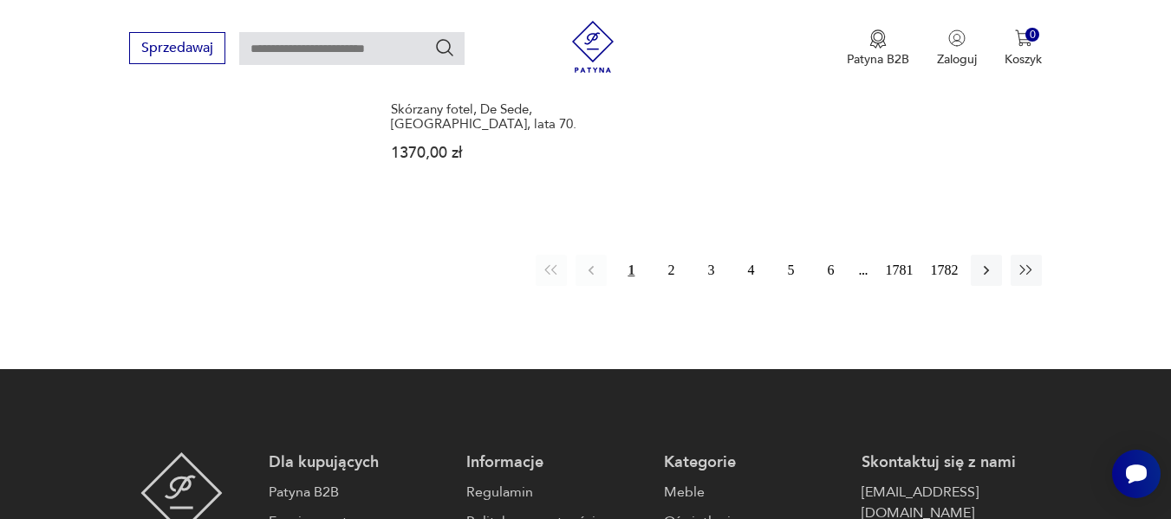
scroll to position [2435, 0]
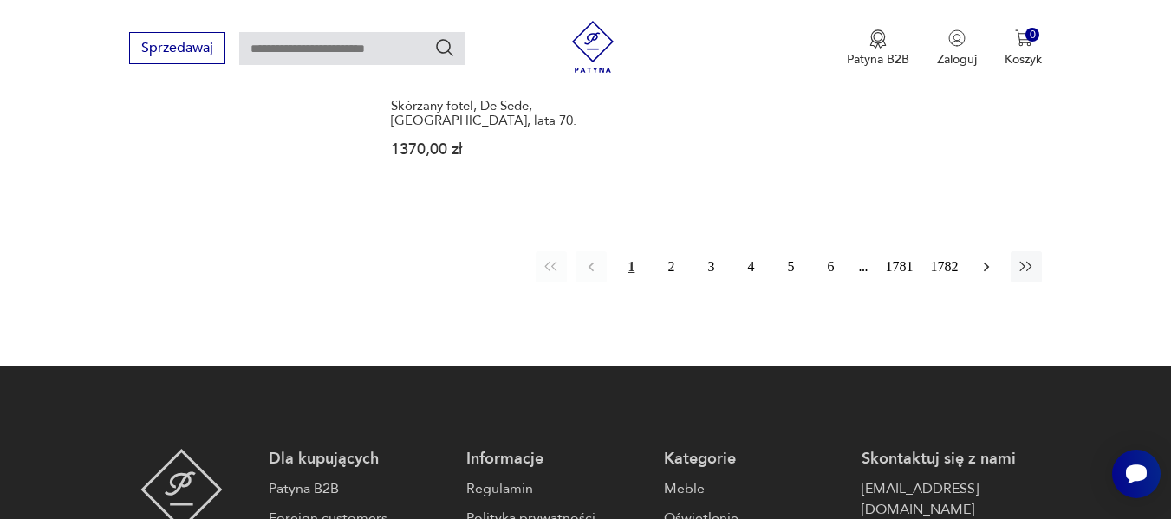
click at [984, 258] on icon "button" at bounding box center [985, 266] width 17 height 17
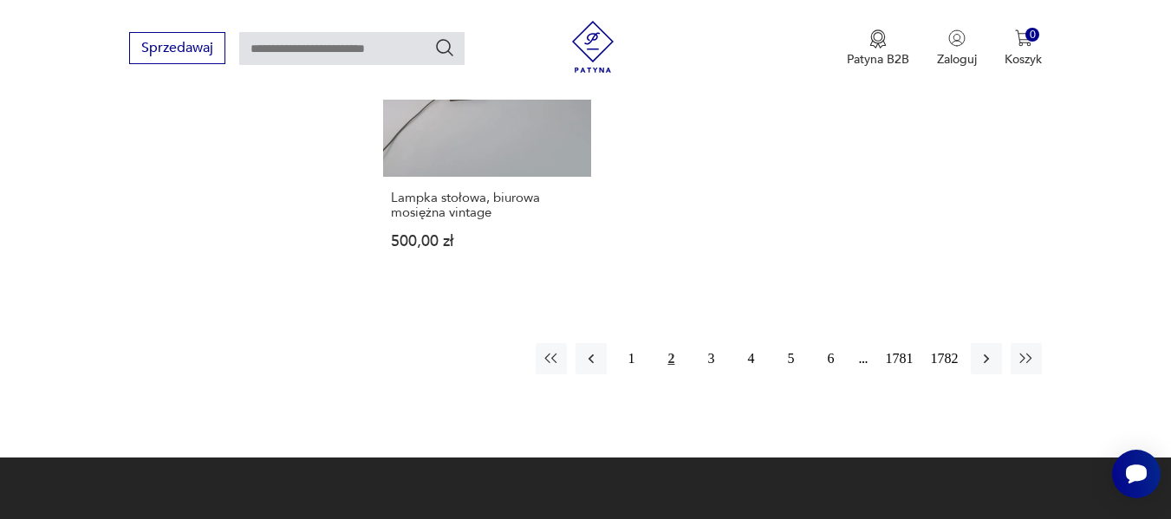
scroll to position [2374, 0]
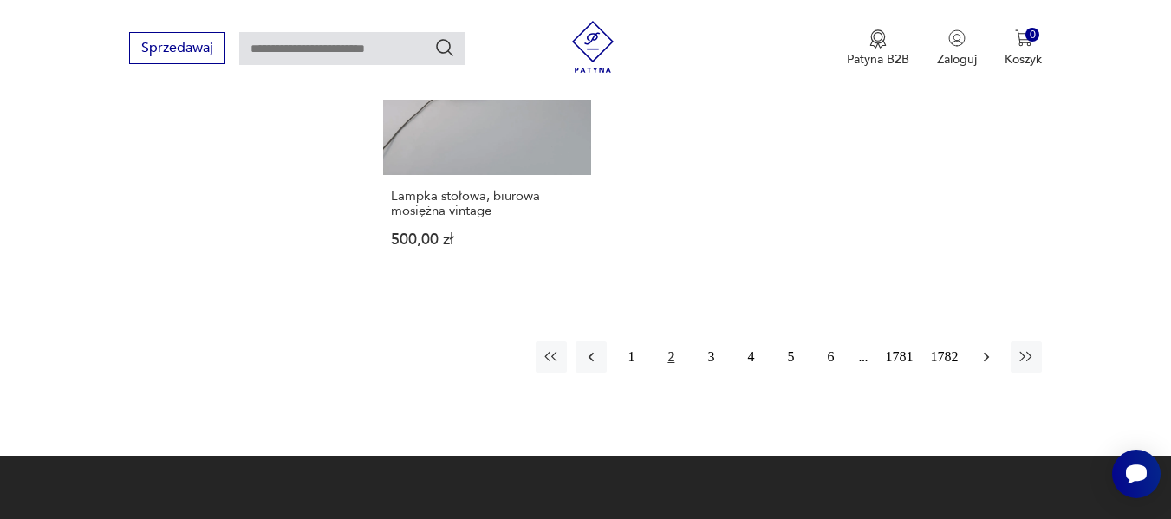
click at [982, 357] on icon "button" at bounding box center [985, 356] width 17 height 17
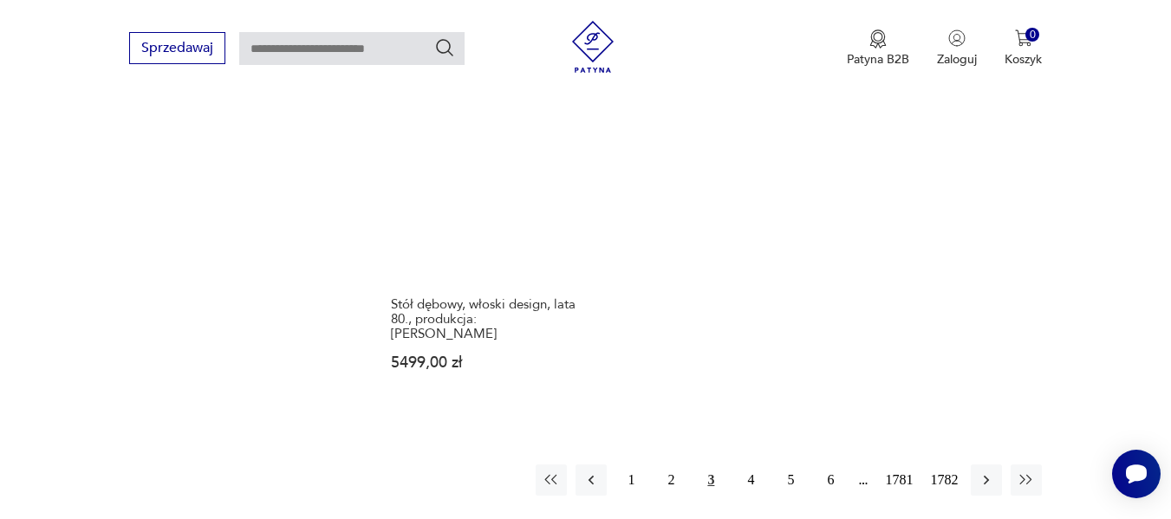
scroll to position [2270, 0]
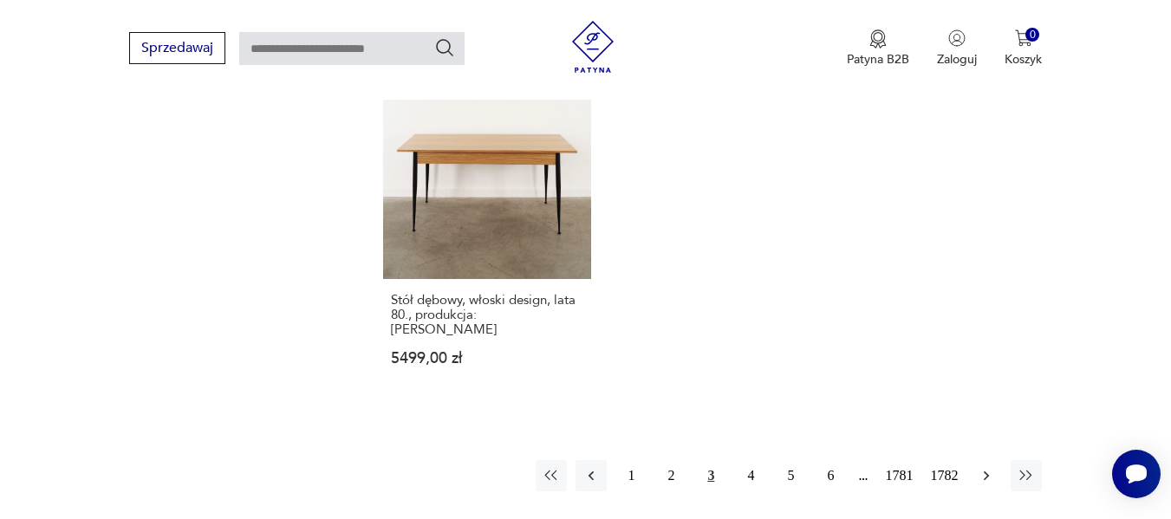
click at [984, 467] on icon "button" at bounding box center [985, 475] width 17 height 17
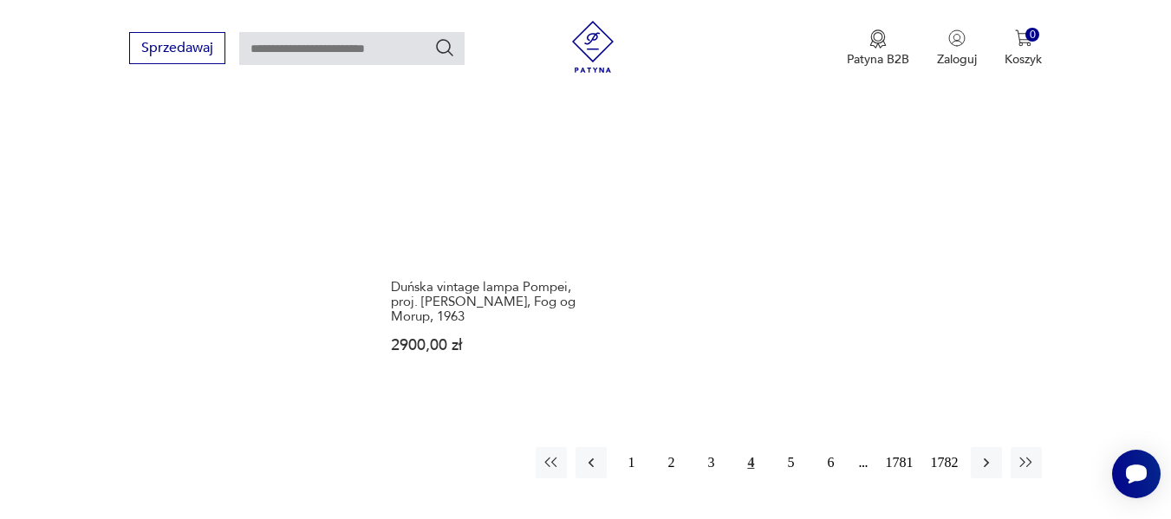
scroll to position [2478, 0]
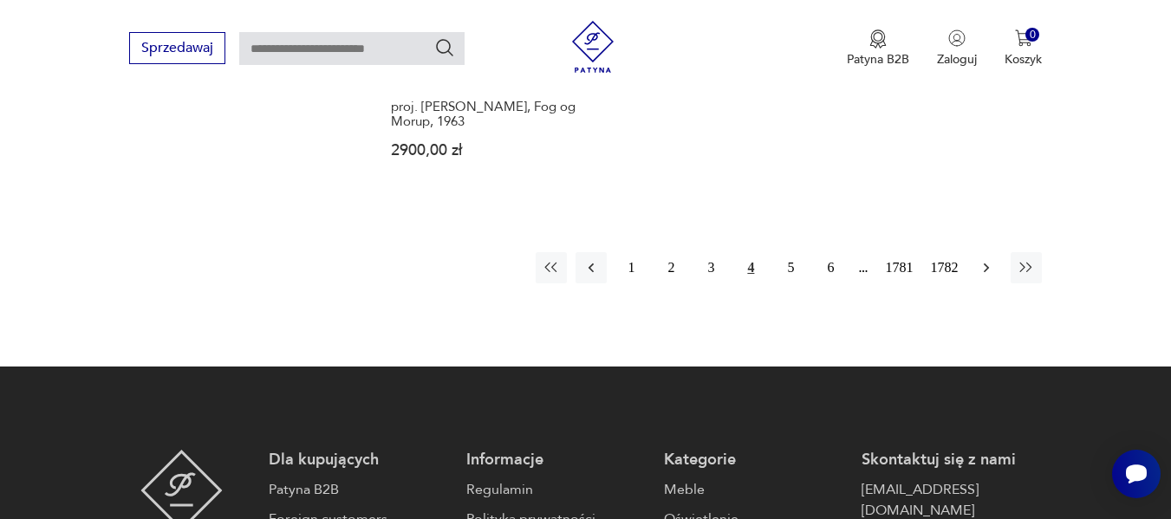
click at [986, 265] on icon "button" at bounding box center [985, 268] width 5 height 10
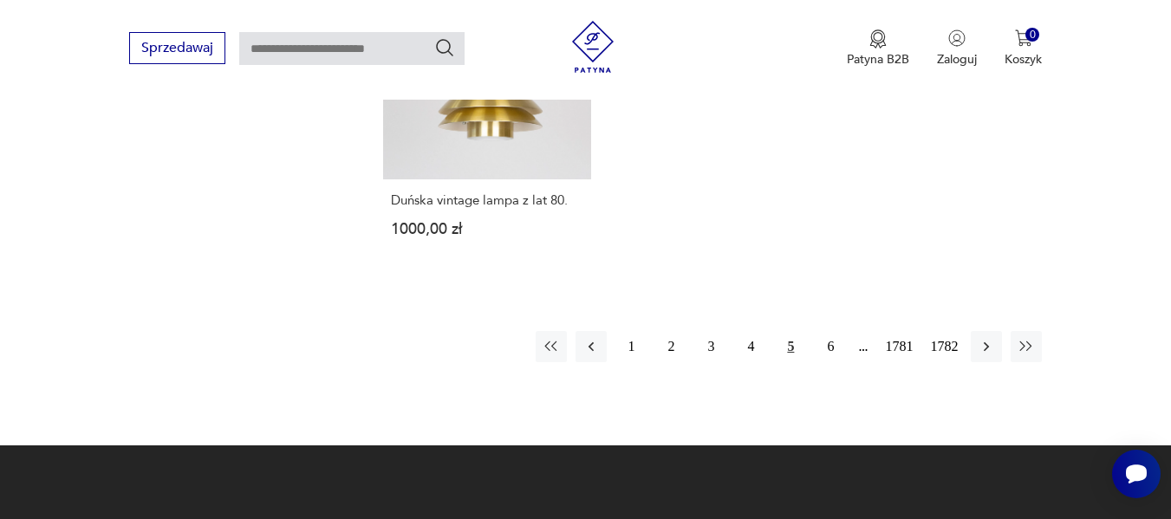
scroll to position [2444, 0]
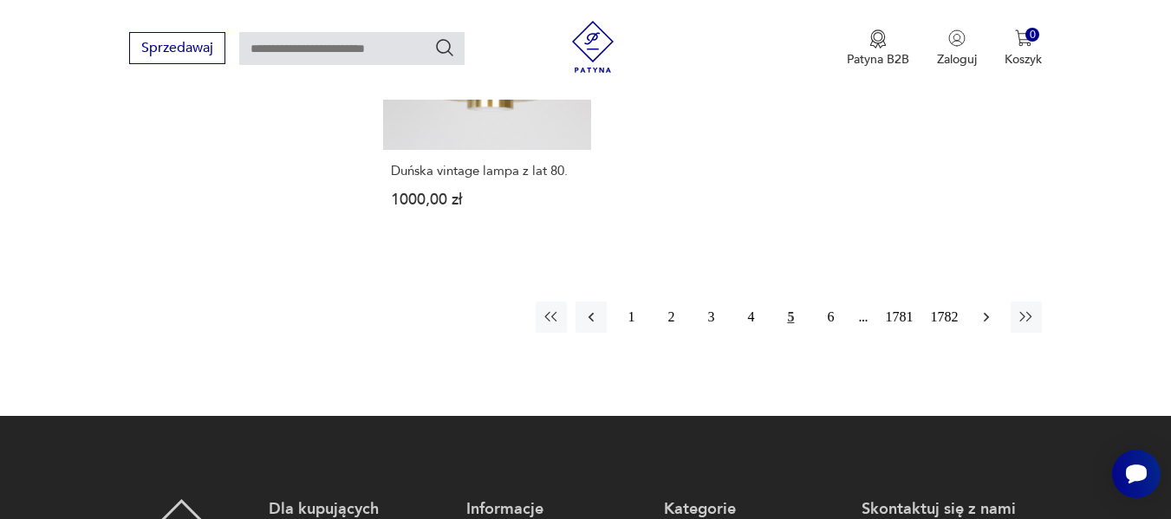
click at [986, 312] on icon "button" at bounding box center [985, 317] width 5 height 10
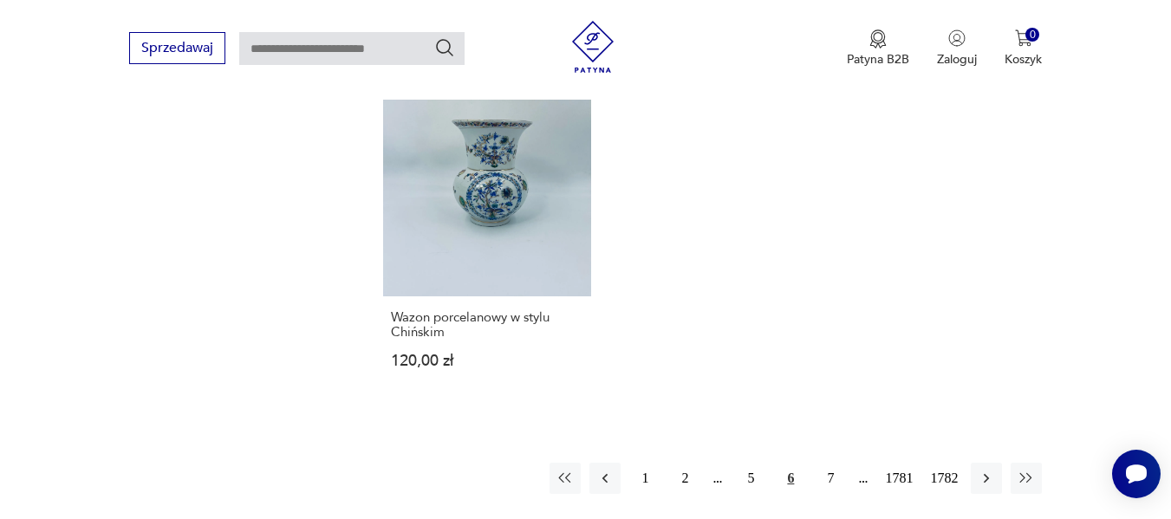
scroll to position [2270, 0]
click at [984, 467] on icon "button" at bounding box center [985, 475] width 17 height 17
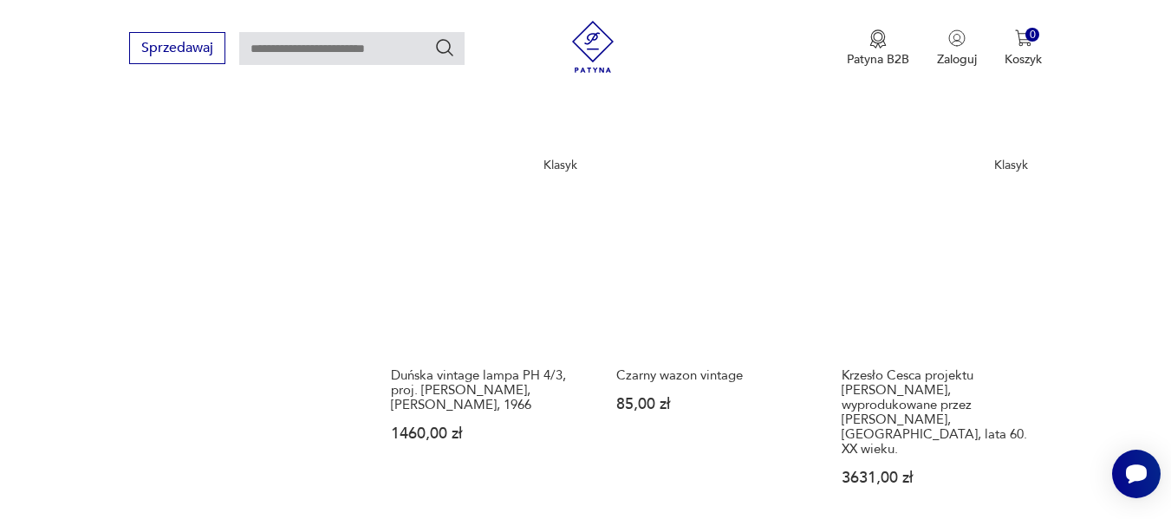
scroll to position [1508, 0]
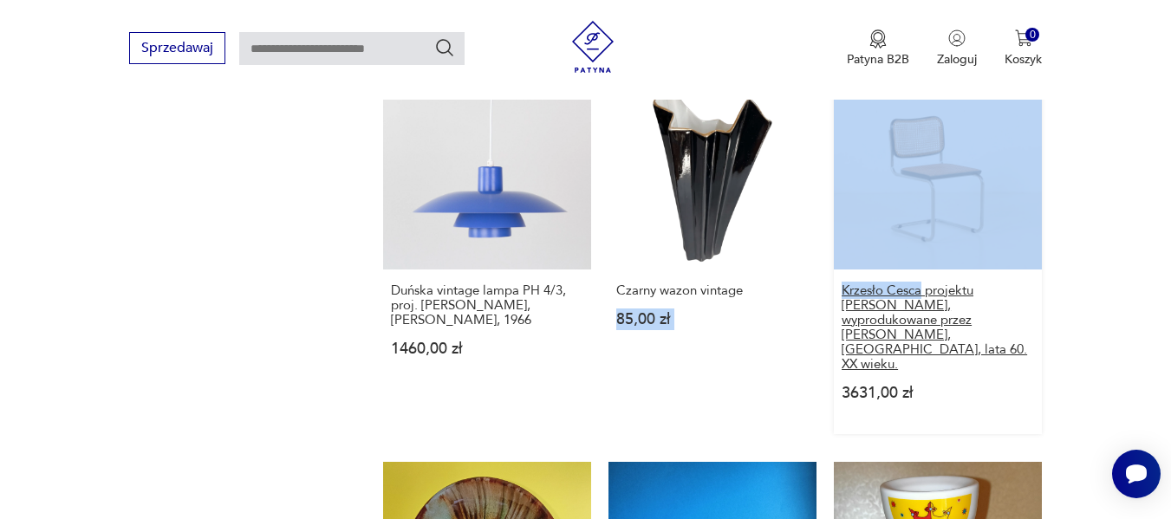
drag, startPoint x: 822, startPoint y: 294, endPoint x: 923, endPoint y: 286, distance: 100.8
click at [923, 286] on div "Filiżanka kolekcjonerska [PERSON_NAME] 60,00 zł Kieliszek do wina/szampana krys…" at bounding box center [712, 99] width 659 height 2126
